Goal: Task Accomplishment & Management: Use online tool/utility

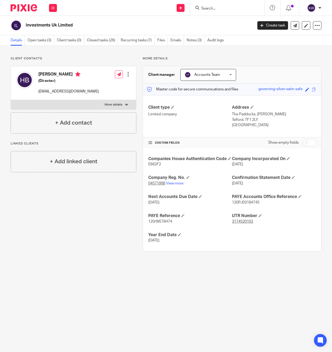
click at [63, 26] on h2 "Investments Uk Limited" at bounding box center [115, 26] width 179 height 6
copy main "Investments Uk Limited Create task Update from Companies House Export data Merg…"
click at [214, 10] on input "Search" at bounding box center [225, 8] width 48 height 5
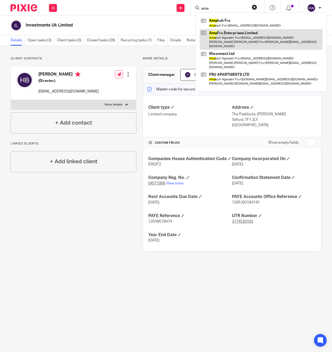
type input "ama"
click at [217, 36] on link at bounding box center [261, 39] width 123 height 21
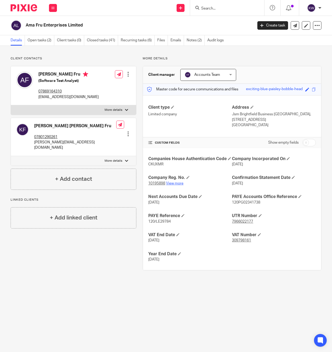
drag, startPoint x: 183, startPoint y: 195, endPoint x: 180, endPoint y: 195, distance: 2.9
click at [182, 185] on link "View more" at bounding box center [174, 184] width 17 height 4
click at [239, 10] on input "Search" at bounding box center [225, 8] width 48 height 5
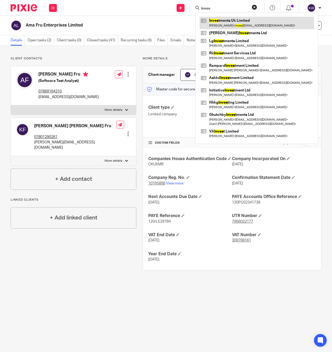
type input "inves"
click at [241, 20] on link at bounding box center [257, 23] width 114 height 12
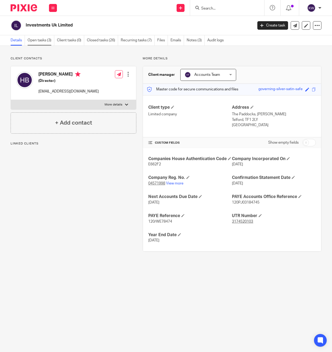
click at [48, 43] on link "Open tasks (3)" at bounding box center [41, 40] width 27 height 10
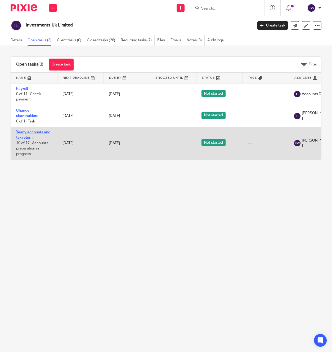
click at [33, 134] on link "Yearly accounts and tax return" at bounding box center [33, 134] width 34 height 9
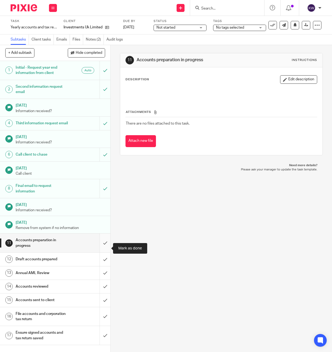
click at [107, 249] on input "submit" at bounding box center [55, 242] width 111 height 19
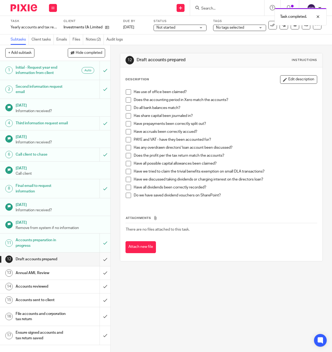
click at [105, 262] on input "submit" at bounding box center [55, 259] width 111 height 13
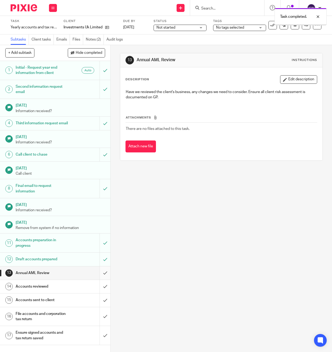
click at [105, 276] on input "submit" at bounding box center [55, 272] width 111 height 13
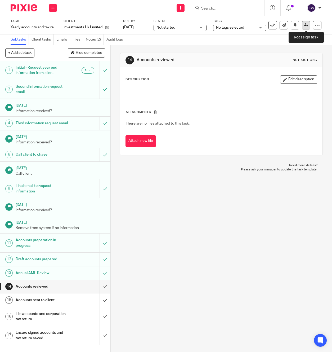
click at [305, 25] on icon at bounding box center [306, 25] width 4 height 4
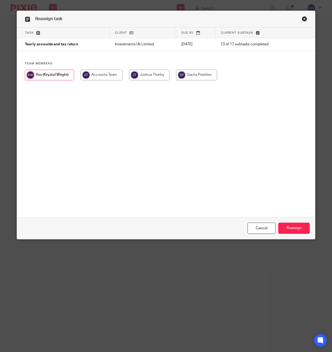
click at [162, 77] on input "radio" at bounding box center [149, 75] width 41 height 11
radio input "true"
click at [293, 227] on input "Reassign" at bounding box center [295, 228] width 32 height 11
